Goal: Task Accomplishment & Management: Use online tool/utility

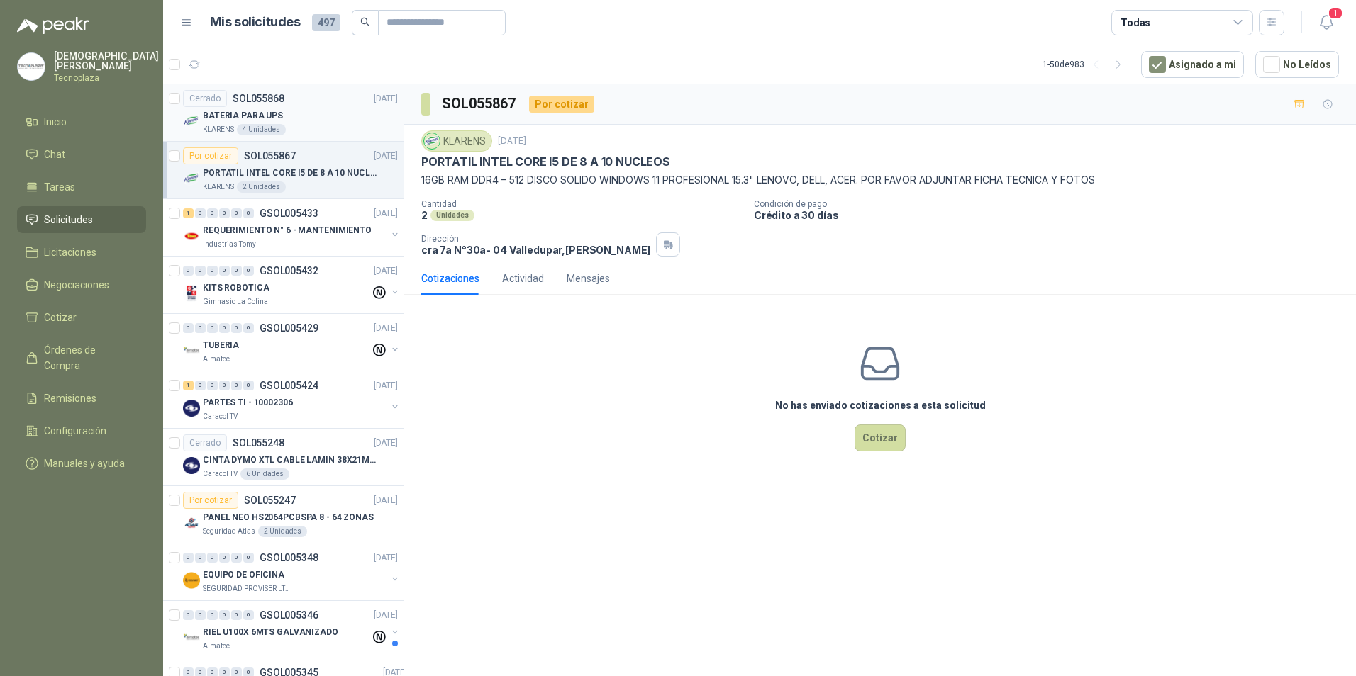
click at [314, 132] on div "KLARENS 4 Unidades" at bounding box center [300, 129] width 195 height 11
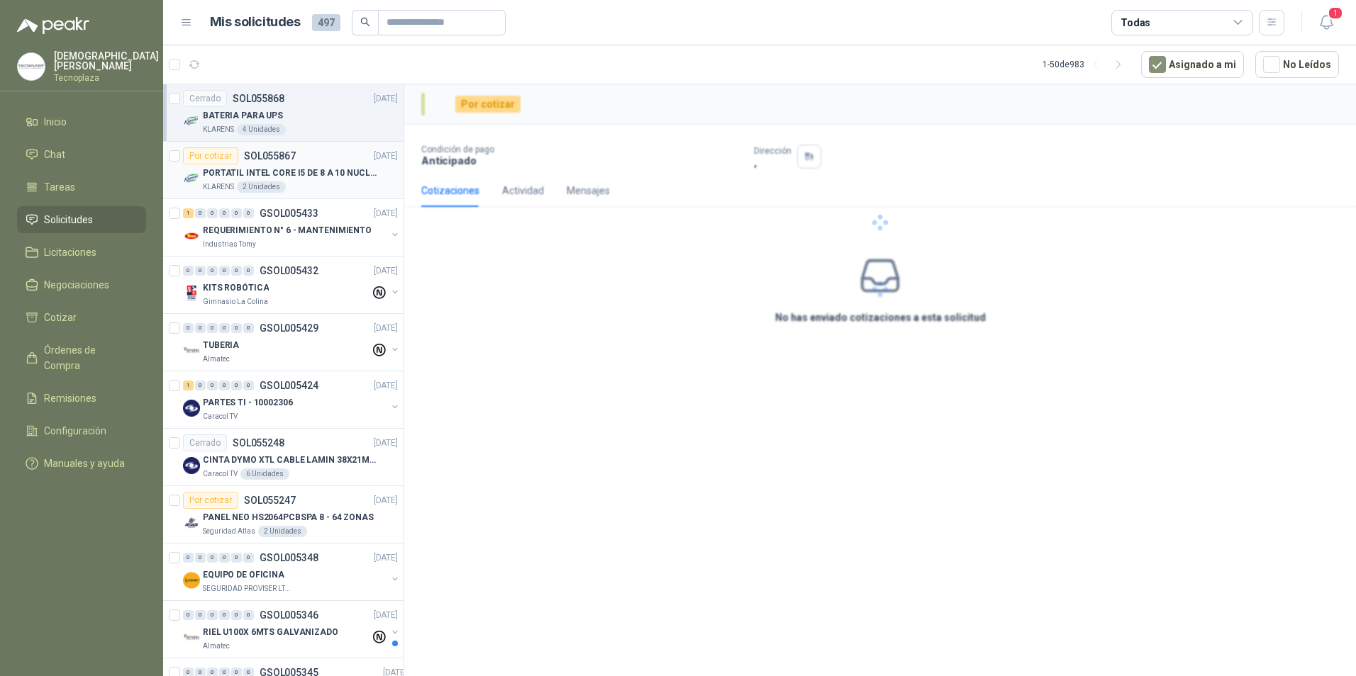
click at [306, 165] on div "PORTATIL INTEL CORE I5 DE 8 A 10 NUCLEOS" at bounding box center [300, 172] width 195 height 17
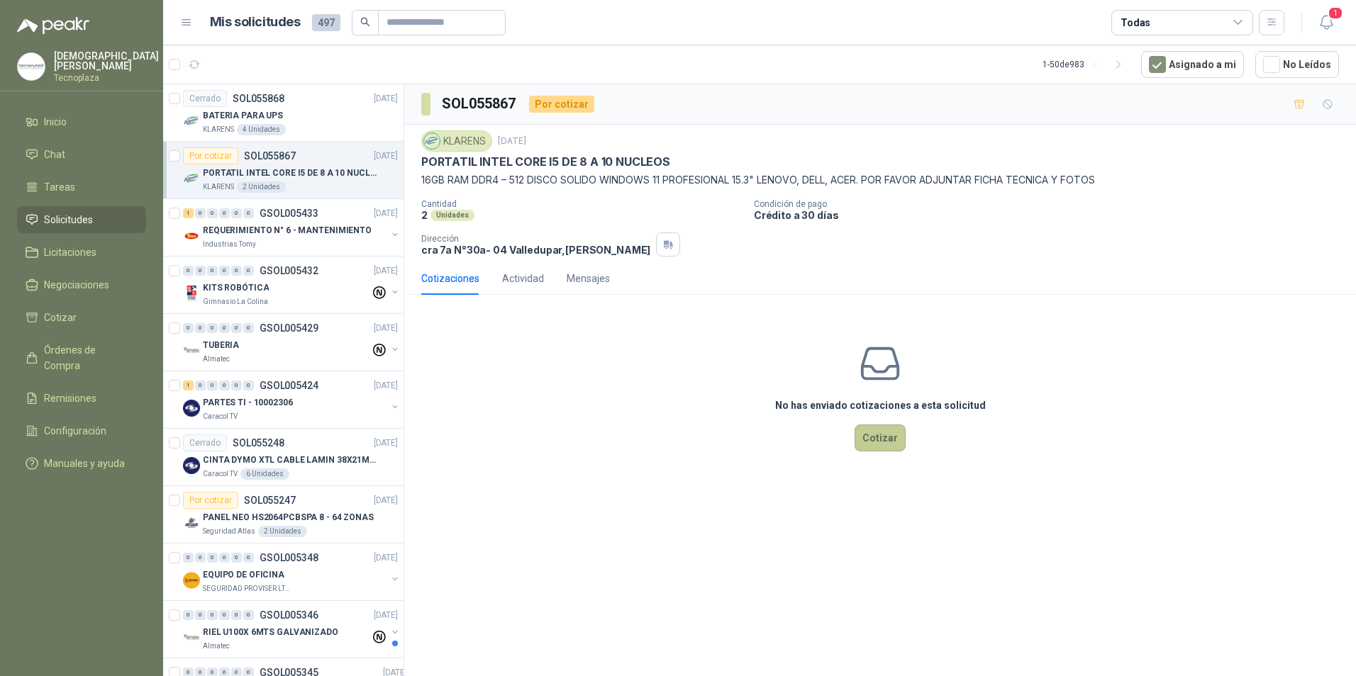
click at [892, 436] on button "Cotizar" at bounding box center [879, 438] width 51 height 27
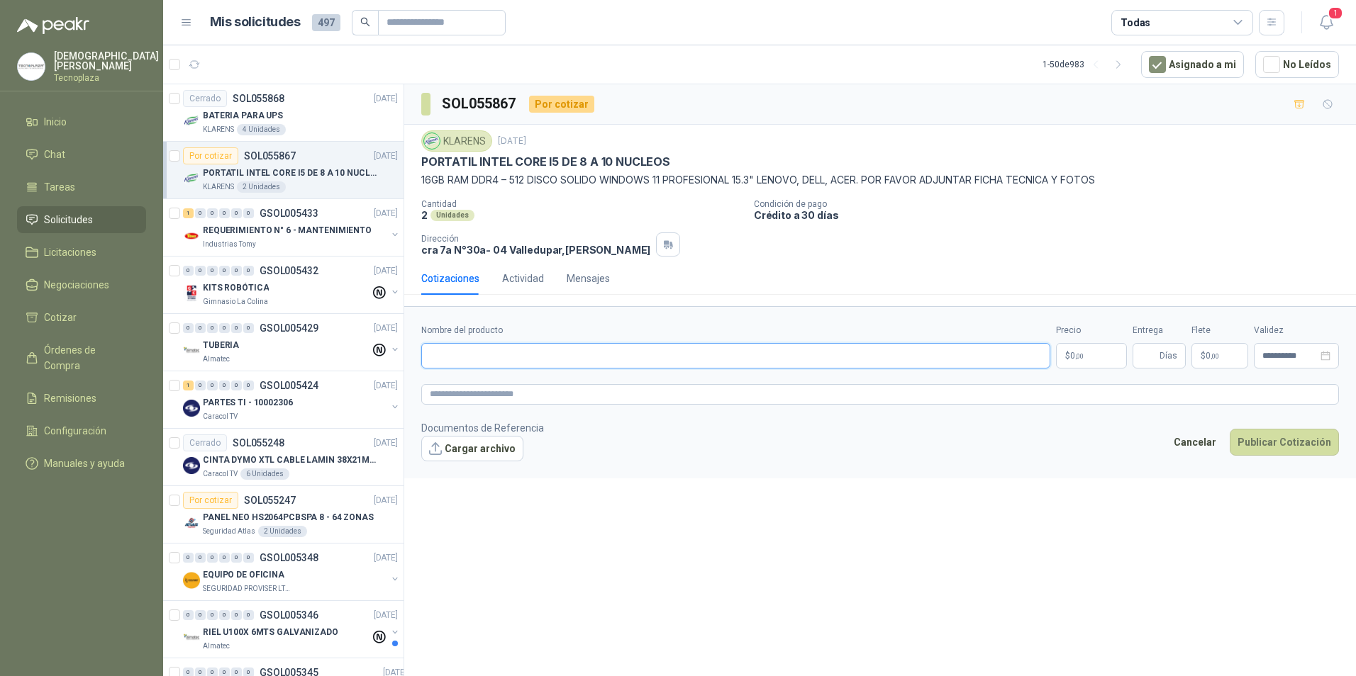
click at [548, 354] on input "Nombre del producto" at bounding box center [735, 356] width 629 height 26
